Goal: Task Accomplishment & Management: Use online tool/utility

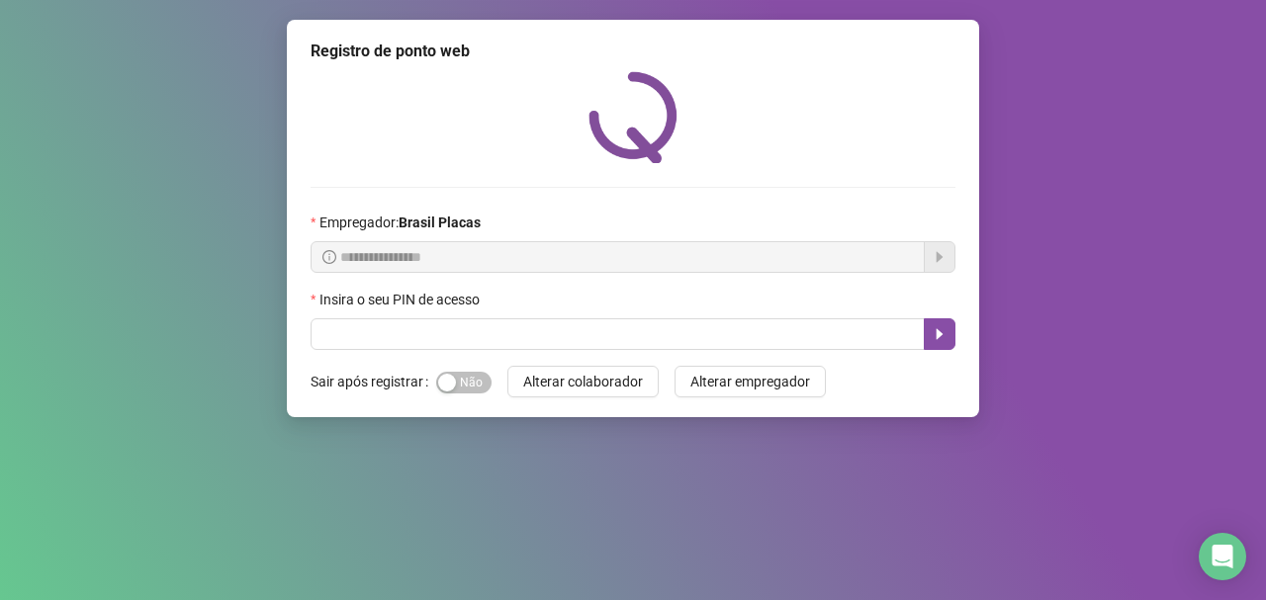
click at [443, 395] on div "Sim Não" at bounding box center [463, 382] width 55 height 32
click at [450, 381] on div "button" at bounding box center [447, 383] width 18 height 18
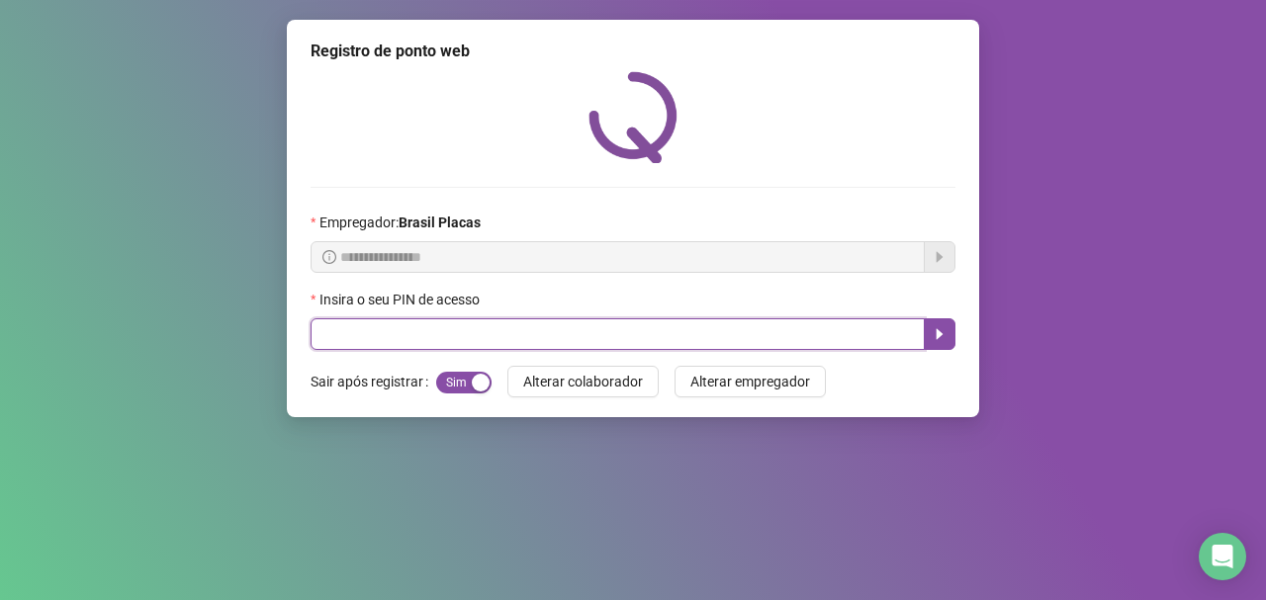
click at [414, 347] on input "text" at bounding box center [618, 335] width 614 height 32
type input "*****"
click at [947, 326] on icon "caret-right" at bounding box center [940, 334] width 16 height 16
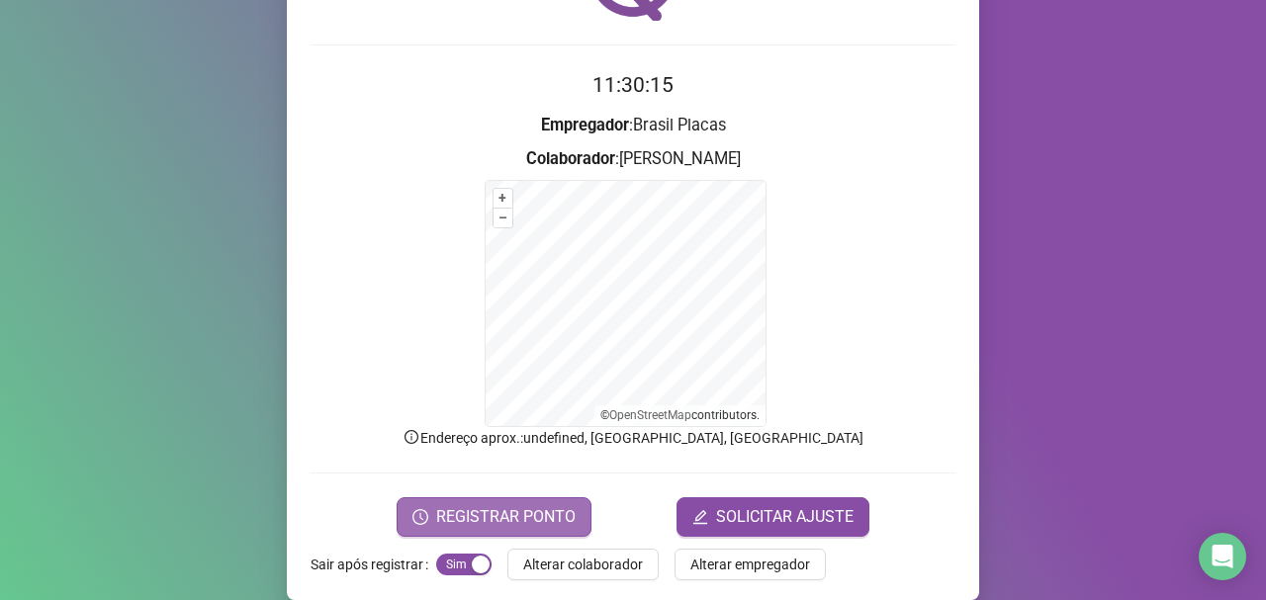
scroll to position [166, 0]
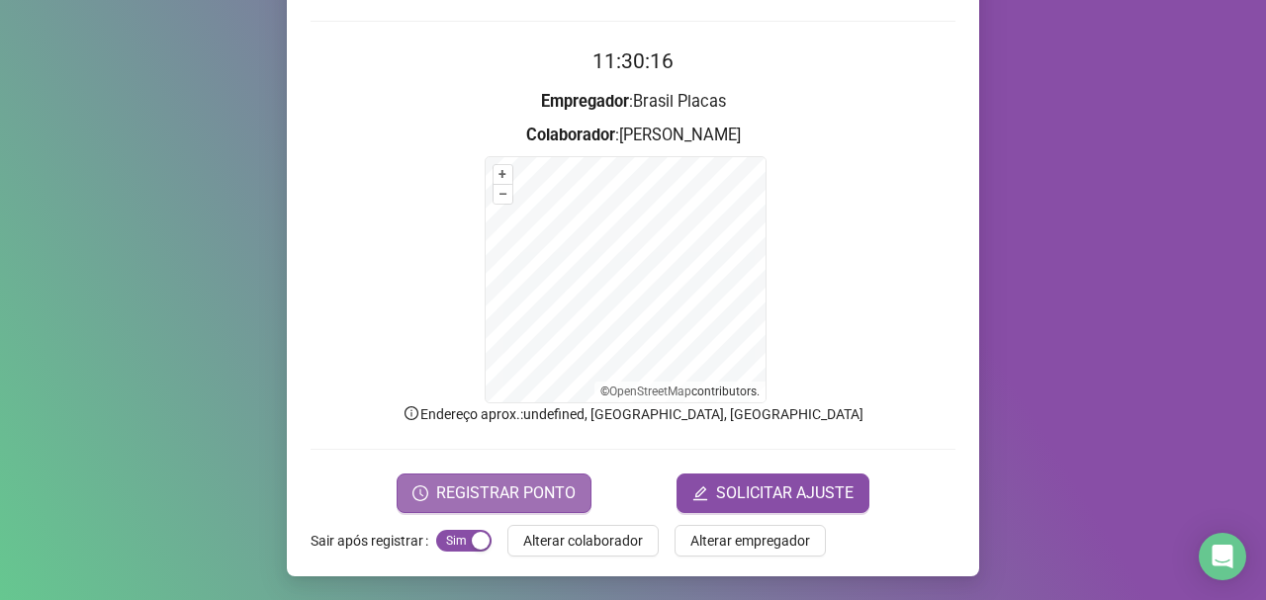
click at [526, 505] on span "REGISTRAR PONTO" at bounding box center [505, 494] width 139 height 24
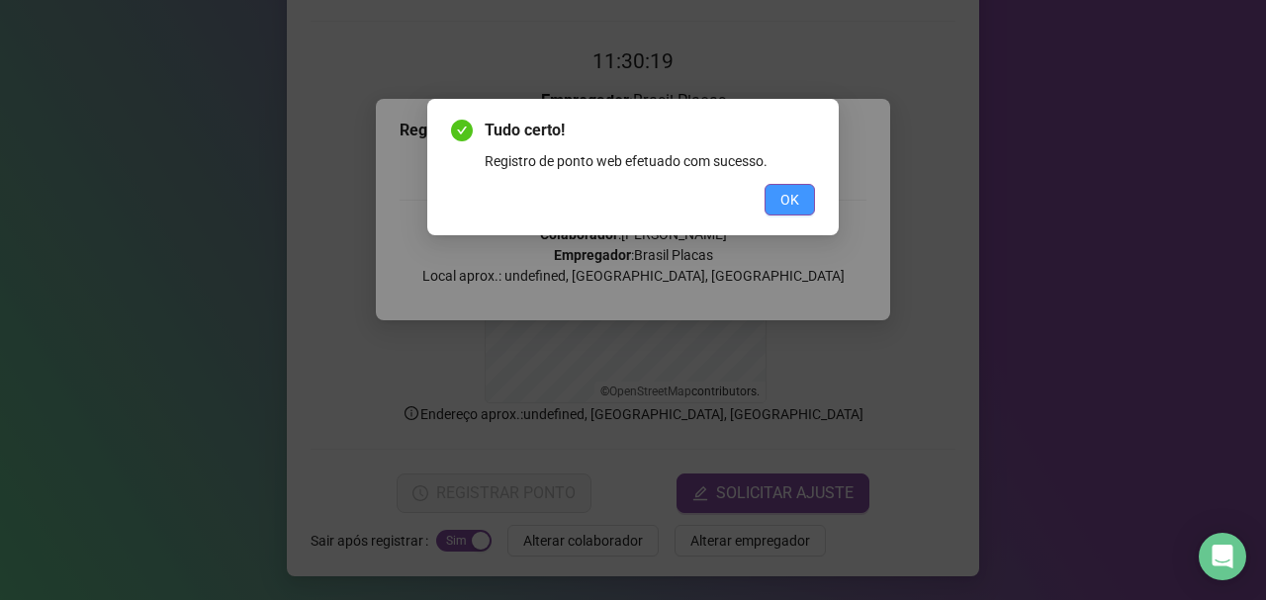
click at [801, 201] on button "OK" at bounding box center [790, 200] width 50 height 32
